Goal: Task Accomplishment & Management: Manage account settings

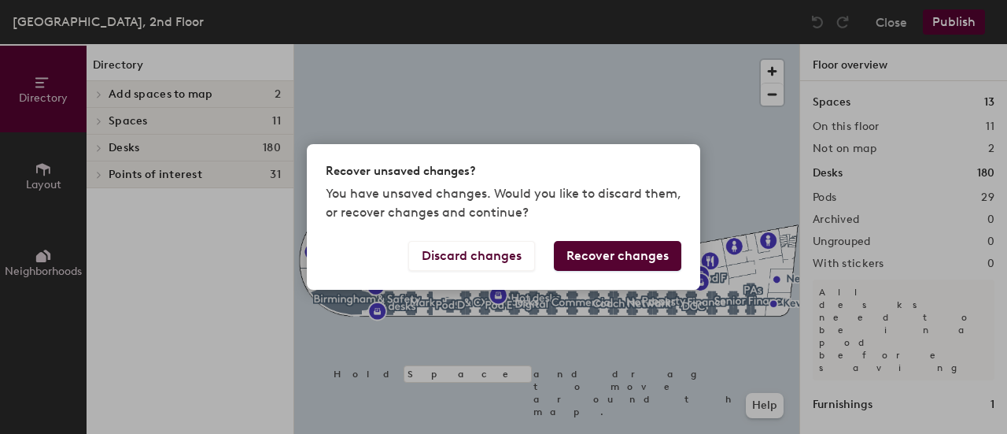
click at [619, 257] on button "Recover changes" at bounding box center [617, 256] width 127 height 30
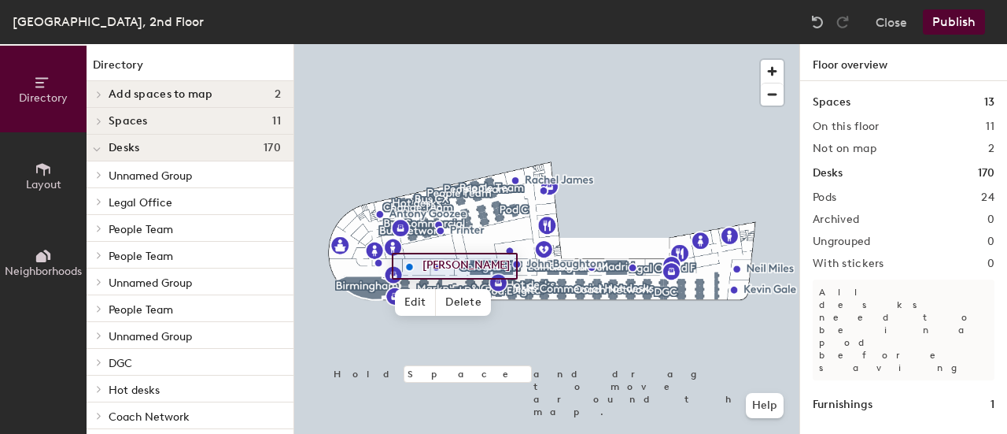
click at [946, 19] on button "Publish" at bounding box center [954, 21] width 62 height 25
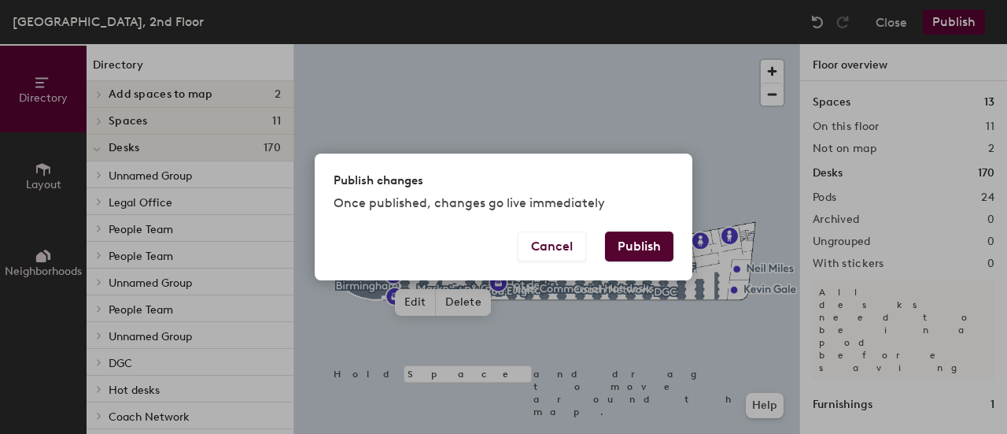
click at [658, 247] on button "Publish" at bounding box center [639, 246] width 68 height 30
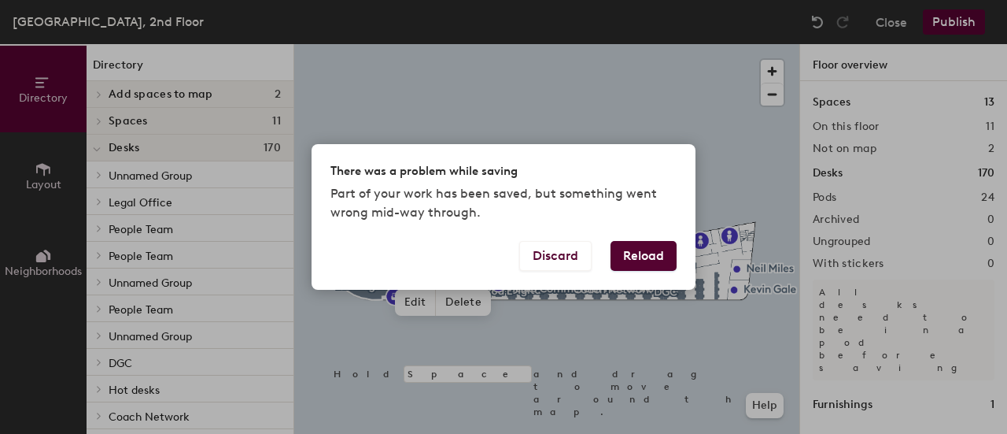
click at [686, 100] on div "There was a problem while saving Part of your work has been saved, but somethin…" at bounding box center [503, 217] width 1007 height 434
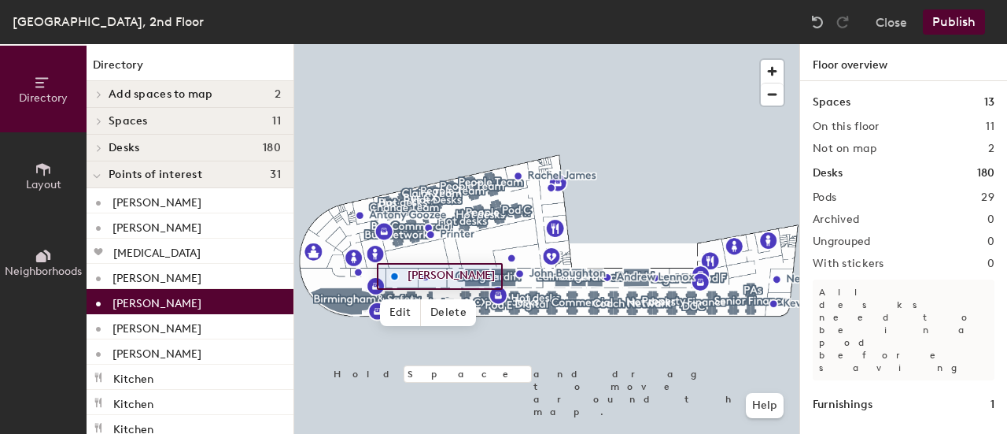
click at [133, 117] on span "Spaces" at bounding box center [128, 121] width 39 height 13
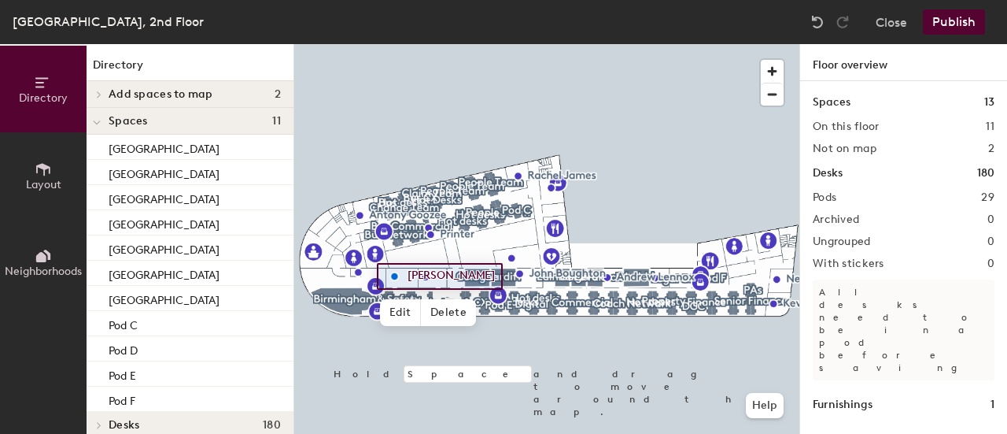
click at [133, 117] on span "Spaces" at bounding box center [128, 121] width 39 height 13
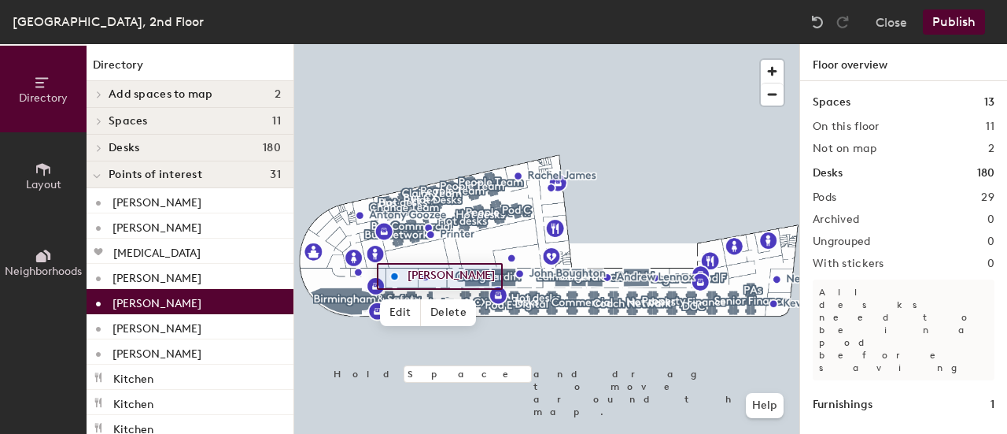
click at [133, 117] on span "Spaces" at bounding box center [128, 121] width 39 height 13
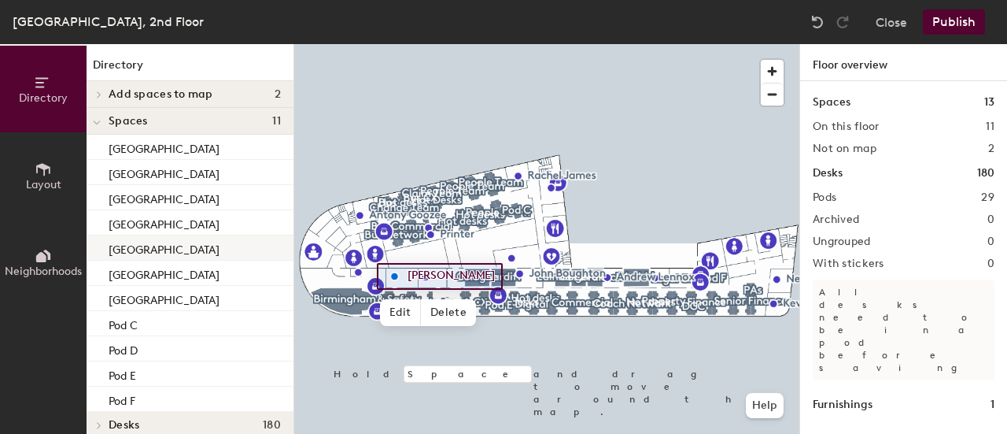
scroll to position [236, 0]
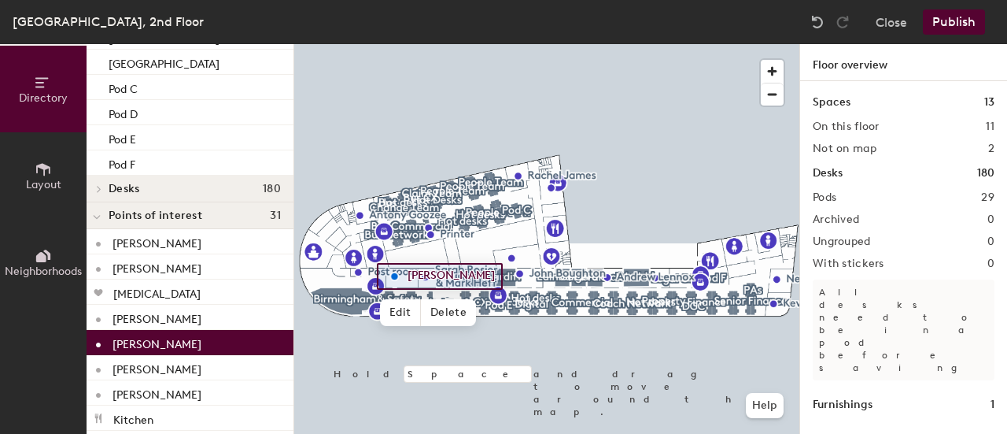
click at [161, 338] on p "[PERSON_NAME]" at bounding box center [157, 342] width 89 height 18
click at [395, 311] on span "Edit" at bounding box center [400, 312] width 41 height 27
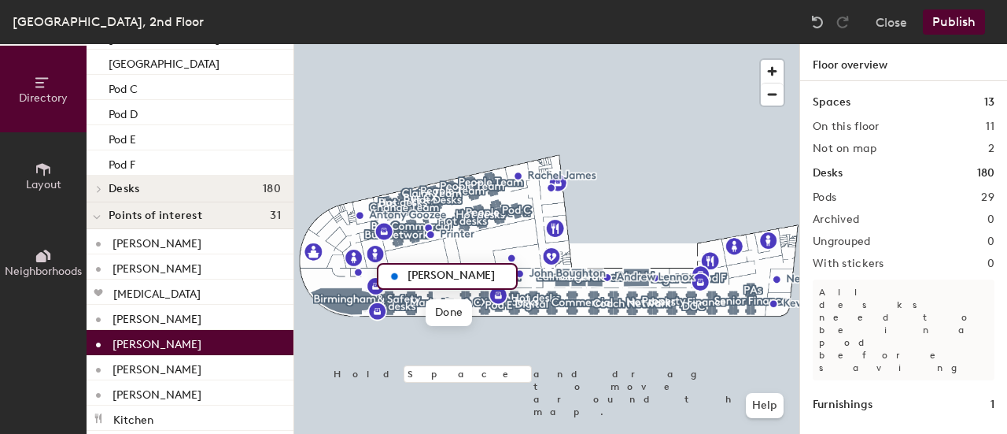
click at [960, 21] on button "Publish" at bounding box center [954, 21] width 62 height 25
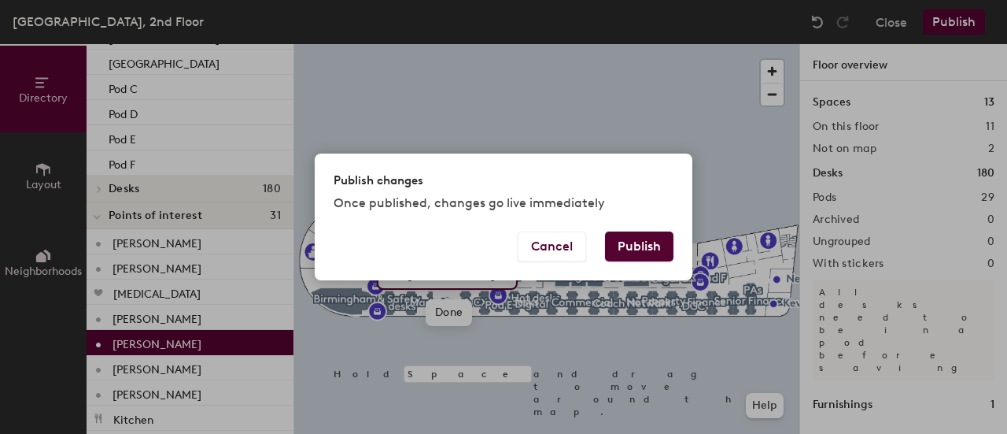
click at [644, 243] on button "Publish" at bounding box center [639, 246] width 68 height 30
